Goal: Information Seeking & Learning: Understand process/instructions

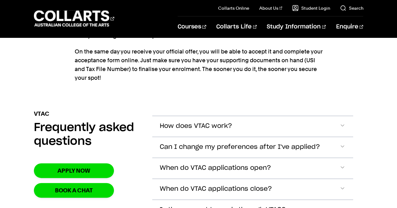
scroll to position [755, 0]
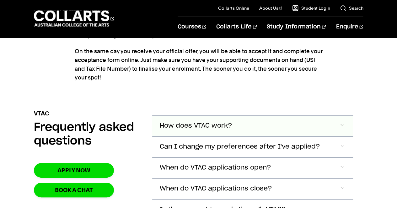
click at [264, 116] on button "How does VTAC work?" at bounding box center [252, 126] width 201 height 21
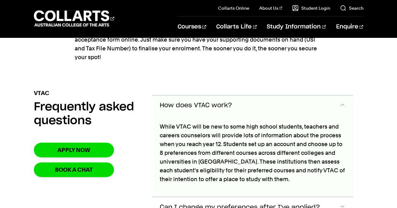
scroll to position [795, 0]
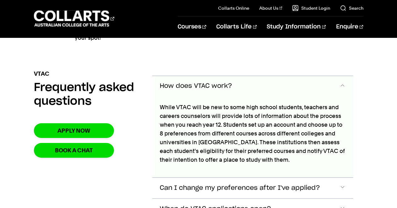
click at [242, 76] on button "How does VTAC work?" at bounding box center [252, 86] width 201 height 21
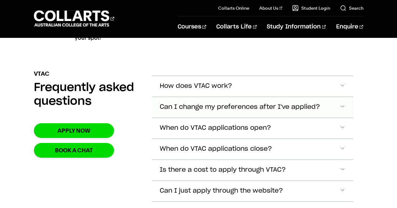
click at [241, 91] on button "Can I change my preferences after I've applied?" at bounding box center [252, 86] width 201 height 21
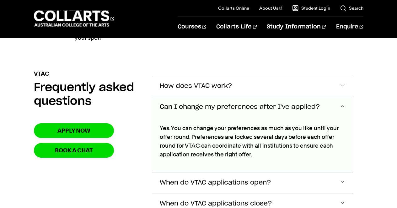
scroll to position [815, 0]
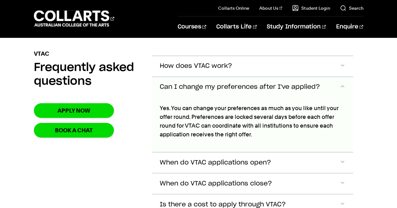
click at [233, 84] on span "Can I change my preferences after I've applied?" at bounding box center [240, 87] width 160 height 7
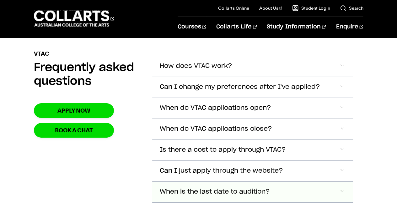
click at [222, 70] on span "When is the last date to audition?" at bounding box center [196, 66] width 72 height 7
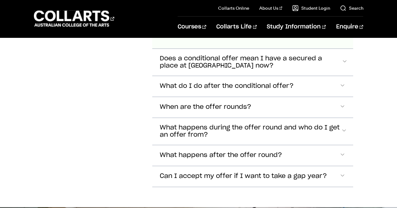
scroll to position [1033, 0]
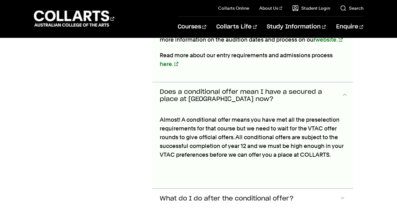
scroll to position [1034, 0]
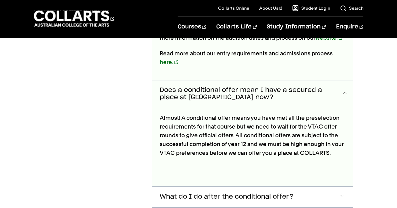
drag, startPoint x: 117, startPoint y: 116, endPoint x: 112, endPoint y: 133, distance: 17.7
click at [112, 133] on div "VTAC Frequently asked questions Apply now Book a chat" at bounding box center [88, 64] width 108 height 468
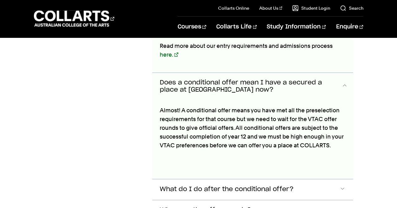
scroll to position [1116, 0]
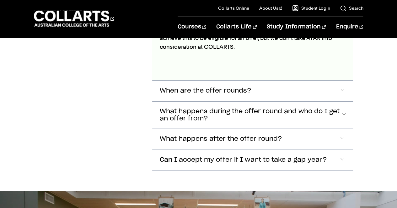
scroll to position [1268, 0]
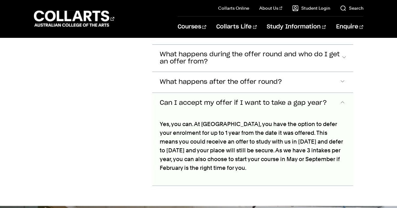
scroll to position [1335, 0]
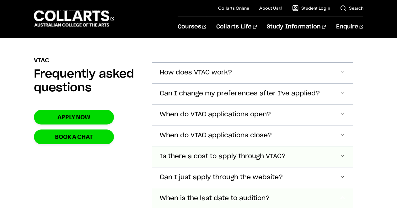
click at [227, 76] on span "Is there a cost to apply through VTAC?" at bounding box center [196, 72] width 72 height 7
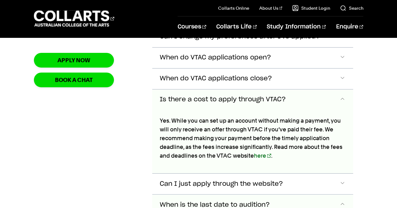
scroll to position [876, 0]
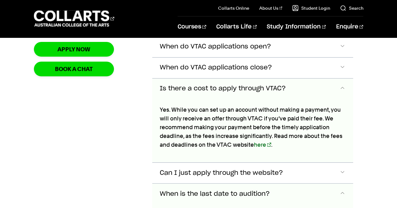
click at [226, 85] on span "Is there a cost to apply through VTAC?" at bounding box center [223, 88] width 126 height 7
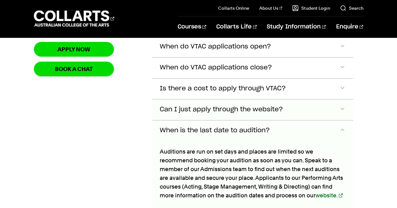
click at [220, 8] on span "Can I just apply through the website?" at bounding box center [196, 4] width 72 height 7
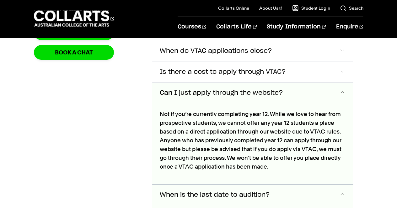
scroll to position [896, 0]
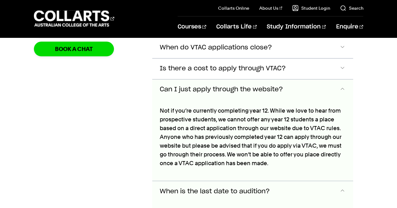
click at [226, 86] on span "Can I just apply through the website?" at bounding box center [221, 89] width 123 height 7
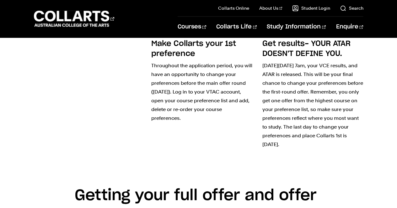
scroll to position [490, 0]
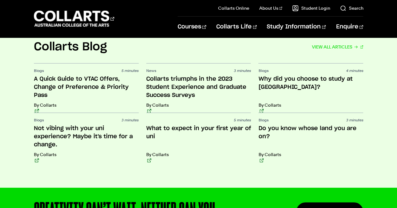
scroll to position [1446, 0]
